Goal: Task Accomplishment & Management: Complete application form

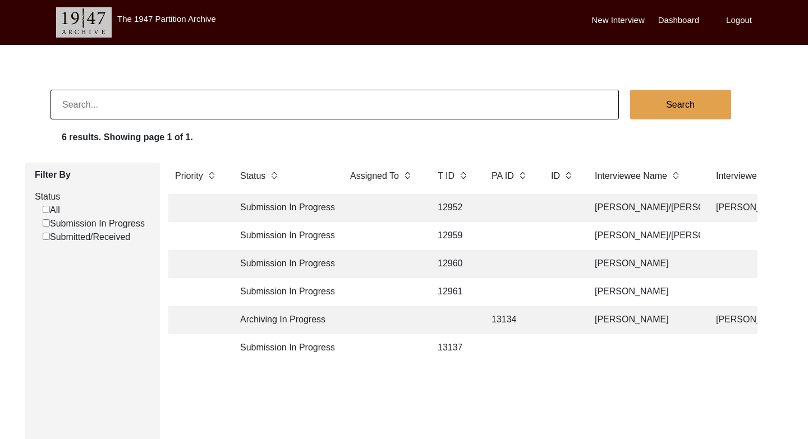
click at [306, 207] on td "Submission In Progress" at bounding box center [283, 208] width 101 height 28
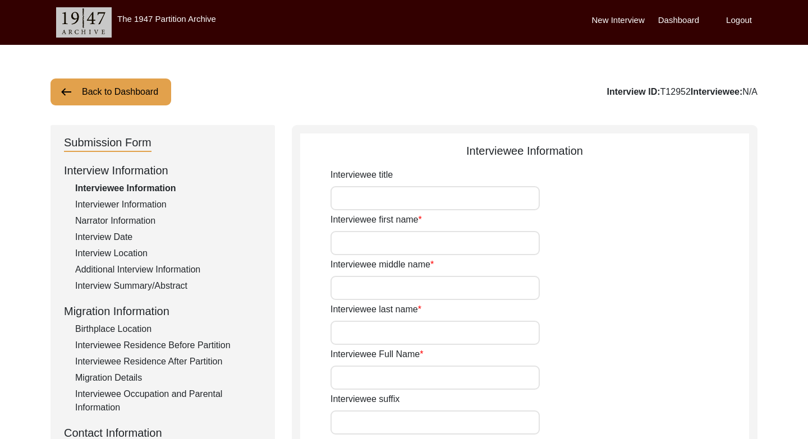
type input "Mrs."
type input "[PERSON_NAME]"
type input "Kaur"
type input "[PERSON_NAME]/Bhamba"
type input "[PERSON_NAME]/[PERSON_NAME]"
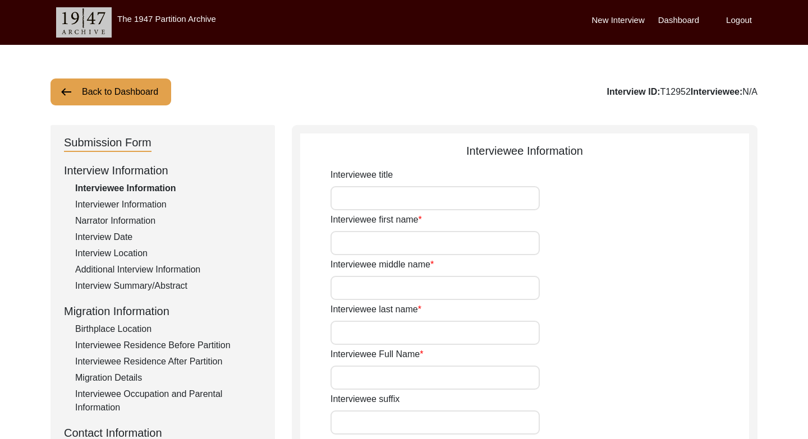
type input "[PERSON_NAME]"
type input "[DATE]"
type input "unsure of real DOB"
type input "Deceased"
type input "[DEMOGRAPHIC_DATA]"
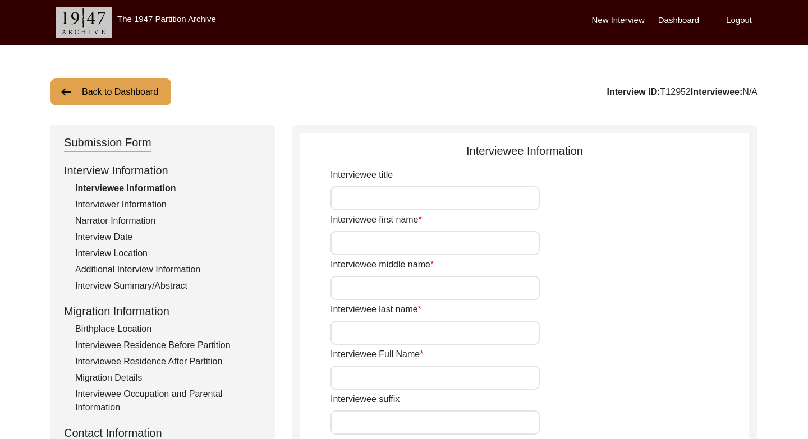
type input "n/a"
type input "Punjabi"
type input "Majhi"
type input "[DEMOGRAPHIC_DATA]"
type input "Punjabi"
